Goal: Understand process/instructions

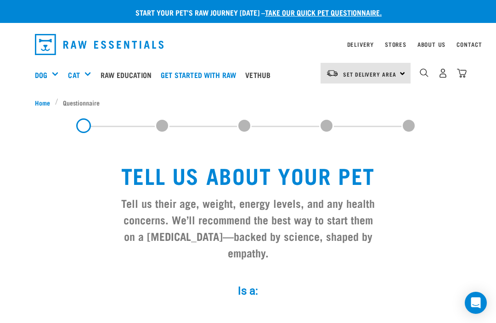
click at [0, 0] on div "Feeding Guides" at bounding box center [0, 0] width 0 height 0
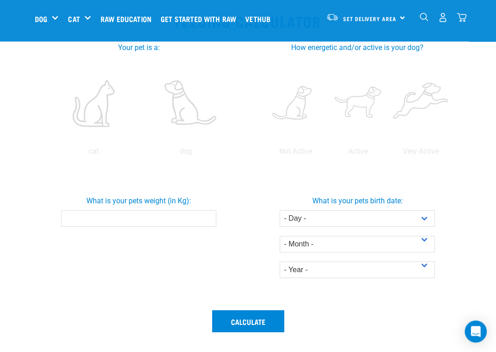
scroll to position [197, 0]
click at [138, 101] on label at bounding box center [93, 103] width 89 height 78
click at [47, 154] on input "radio" at bounding box center [47, 154] width 0 height 0
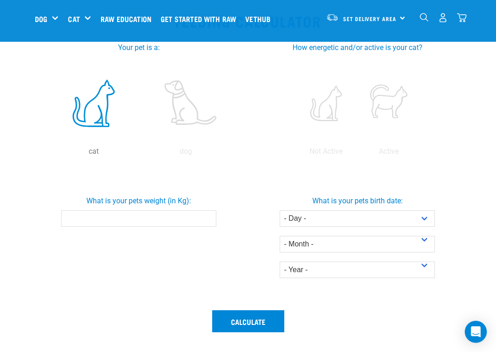
click at [141, 142] on label at bounding box center [185, 103] width 89 height 78
click at [140, 154] on input "radio" at bounding box center [140, 154] width 0 height 0
radio input "false"
radio input "true"
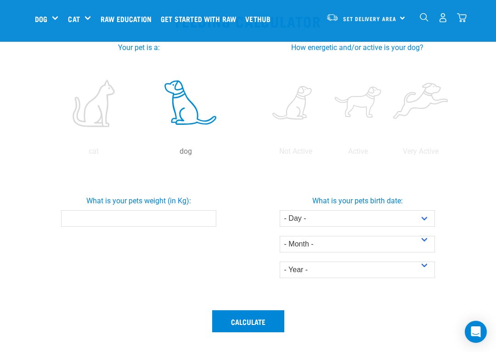
click at [325, 100] on label at bounding box center [295, 103] width 59 height 78
click at [264, 154] on input "radio" at bounding box center [264, 154] width 0 height 0
radio input "true"
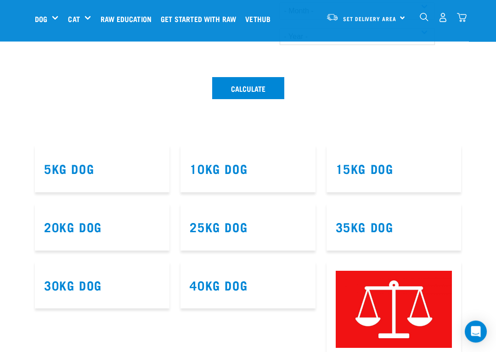
scroll to position [431, 0]
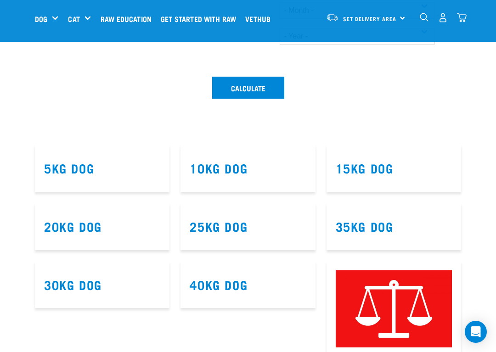
type input "7"
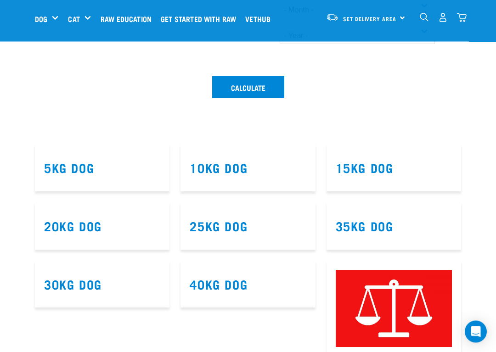
select select "23"
click at [332, 18] on select "- Month - January February March April May June July August September October N…" at bounding box center [358, 10] width 156 height 17
select select "July"
click at [317, 44] on select "- Year - 2025 2024 2023 2022 2021 2020 2019 2018 2017 2016 2015 2014" at bounding box center [358, 36] width 156 height 17
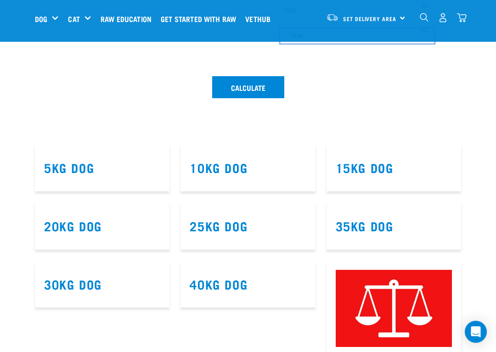
select select "2022"
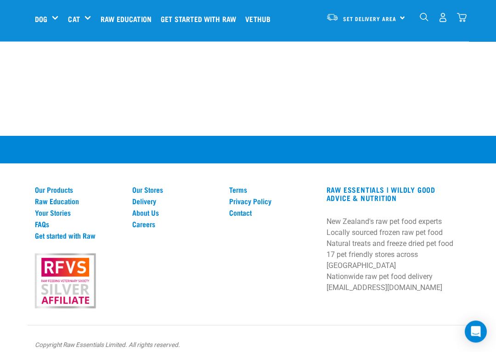
scroll to position [962, 0]
